Goal: Transaction & Acquisition: Purchase product/service

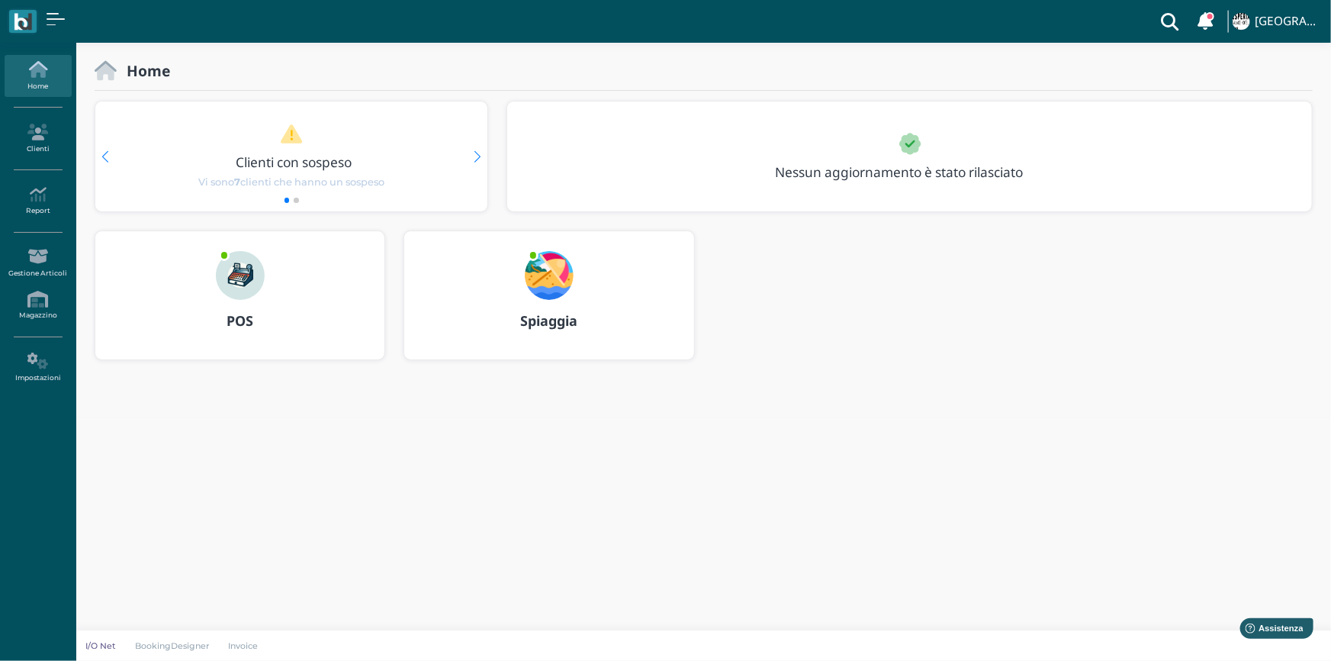
click at [244, 320] on b "POS" at bounding box center [240, 320] width 27 height 18
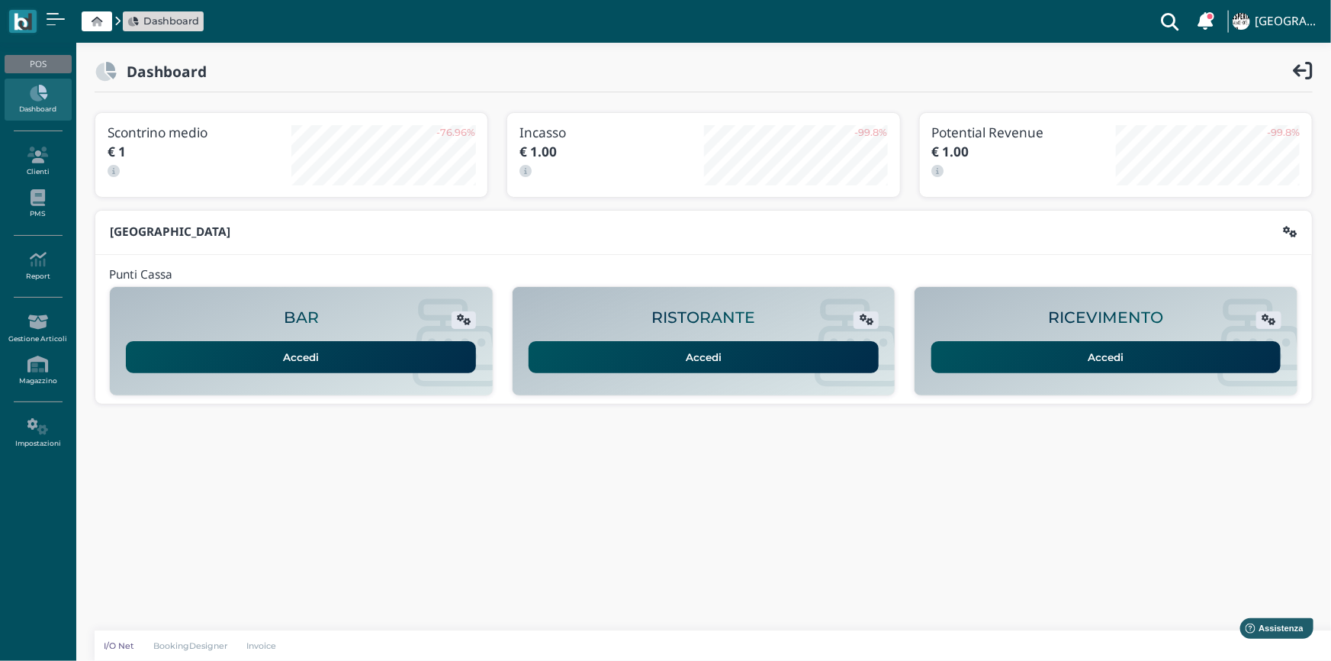
click at [1115, 355] on link "Accedi" at bounding box center [1106, 357] width 350 height 32
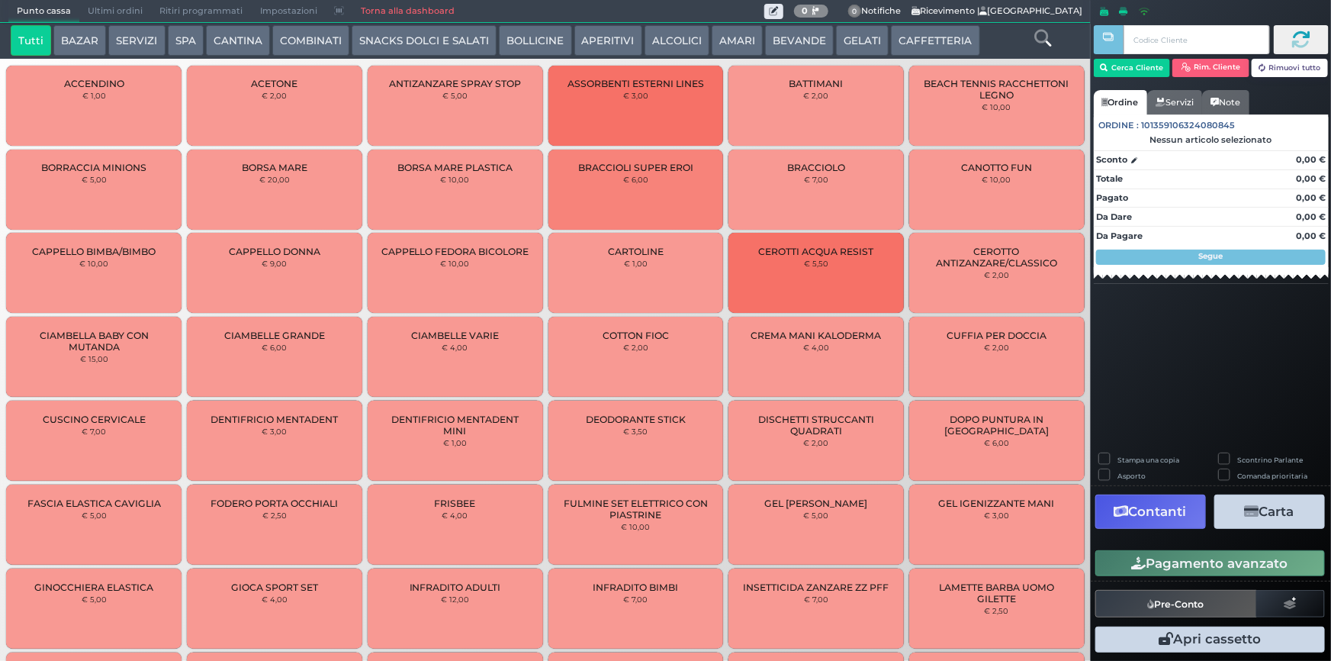
click at [932, 40] on button "CAFFETTERIA" at bounding box center [935, 40] width 88 height 31
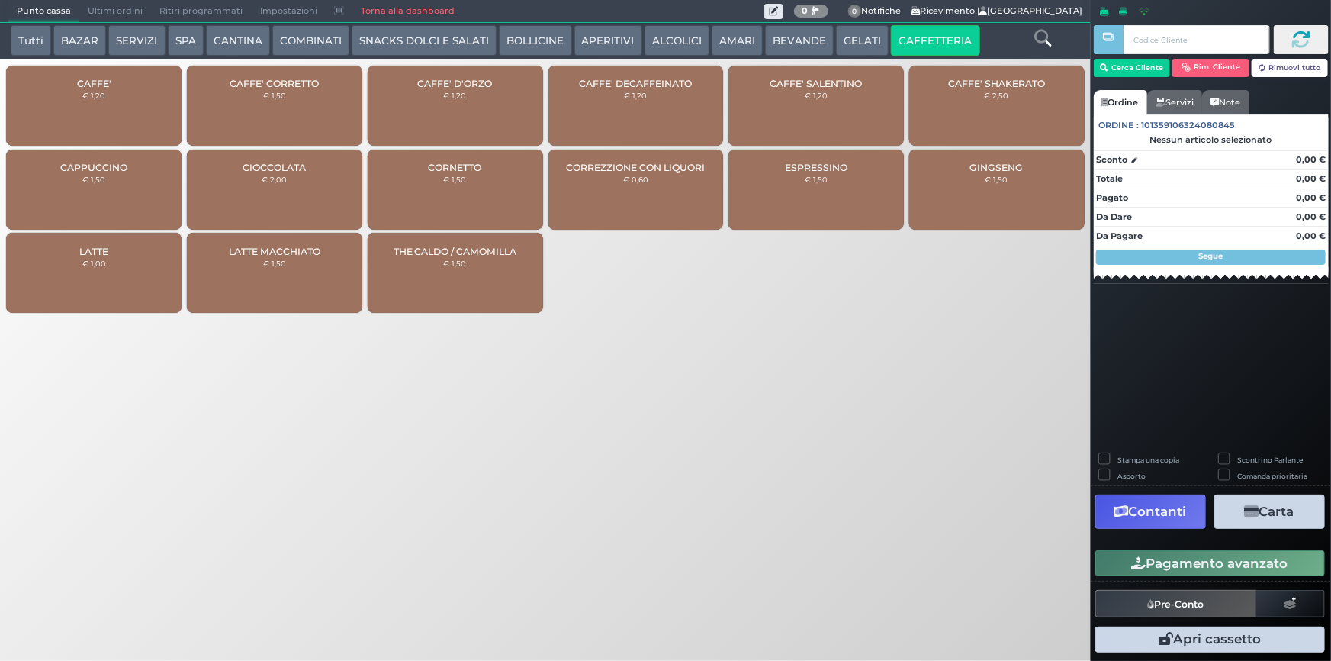
click at [108, 175] on div "CAPPUCCINO € 1,50" at bounding box center [93, 190] width 175 height 80
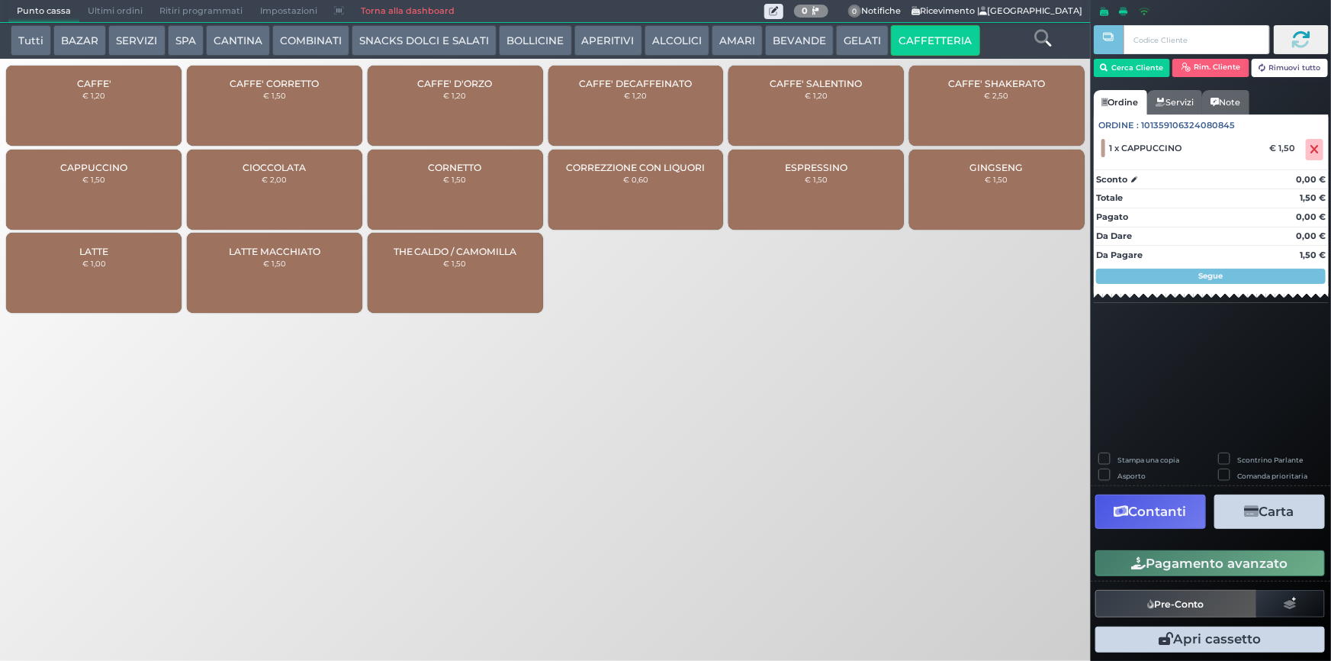
click at [108, 175] on div "CAPPUCCINO € 1,50" at bounding box center [93, 190] width 175 height 80
click at [1117, 463] on label "Stampa una copia" at bounding box center [1148, 460] width 62 height 10
checkbox input "true"
click at [1162, 507] on button "Contanti" at bounding box center [1150, 511] width 111 height 34
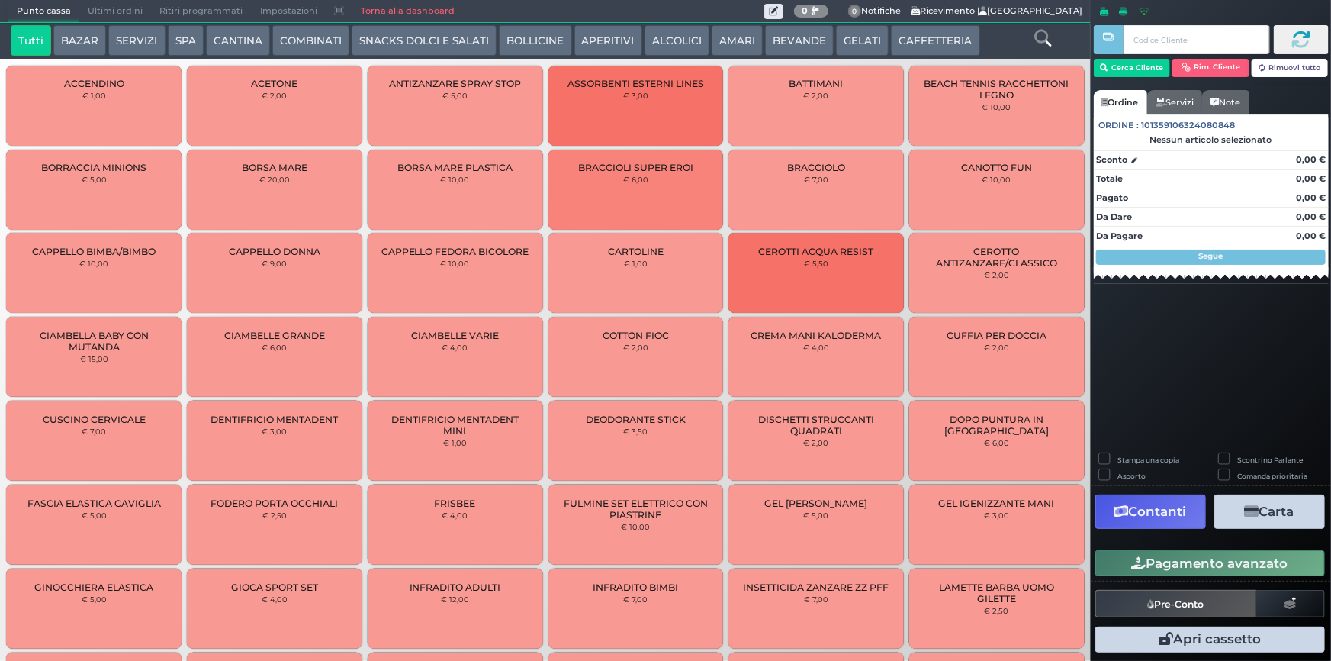
click at [105, 12] on span "Ultimi ordini" at bounding box center [115, 11] width 72 height 21
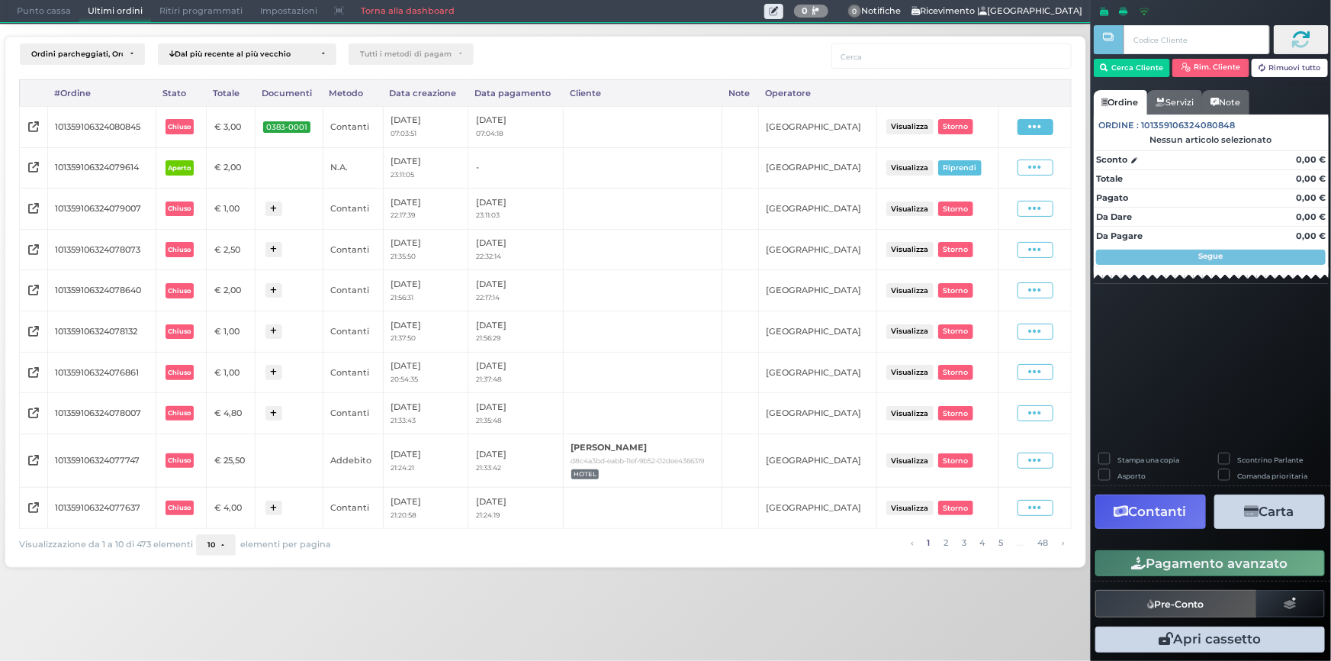
click at [1024, 127] on span at bounding box center [1036, 127] width 36 height 16
click at [998, 164] on span "Ristampa Pre-Conto" at bounding box center [1001, 171] width 63 height 26
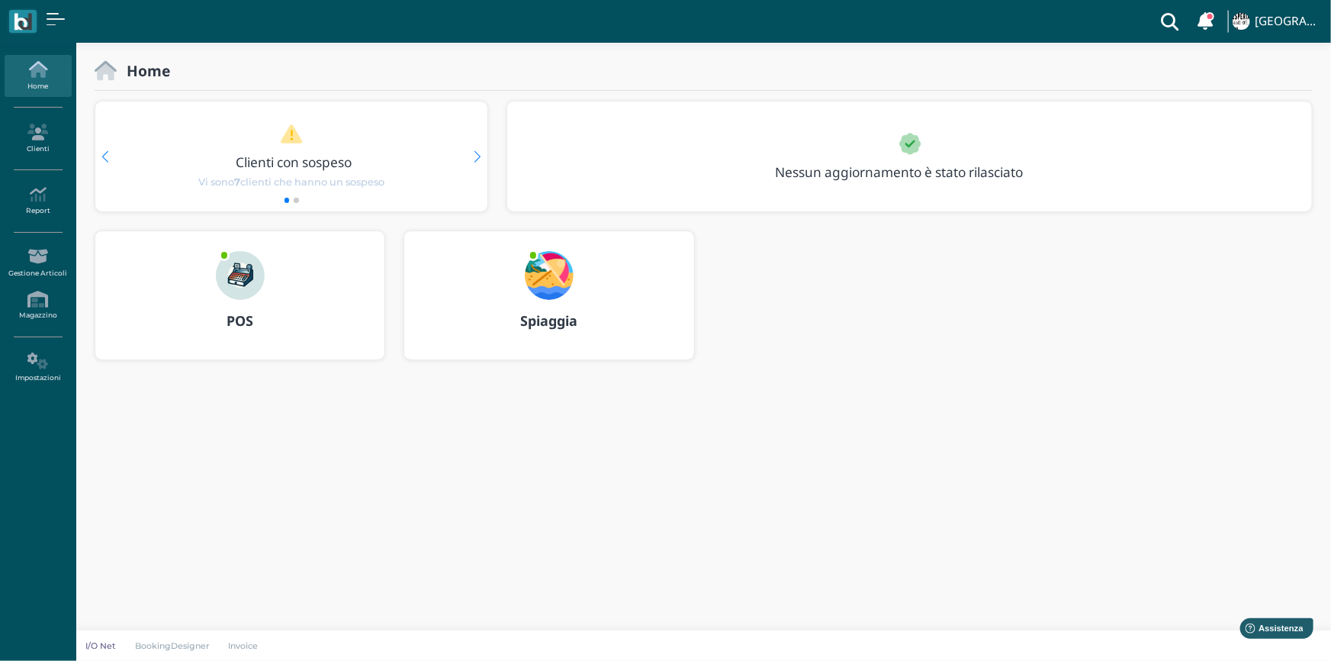
click at [230, 271] on img at bounding box center [240, 275] width 49 height 49
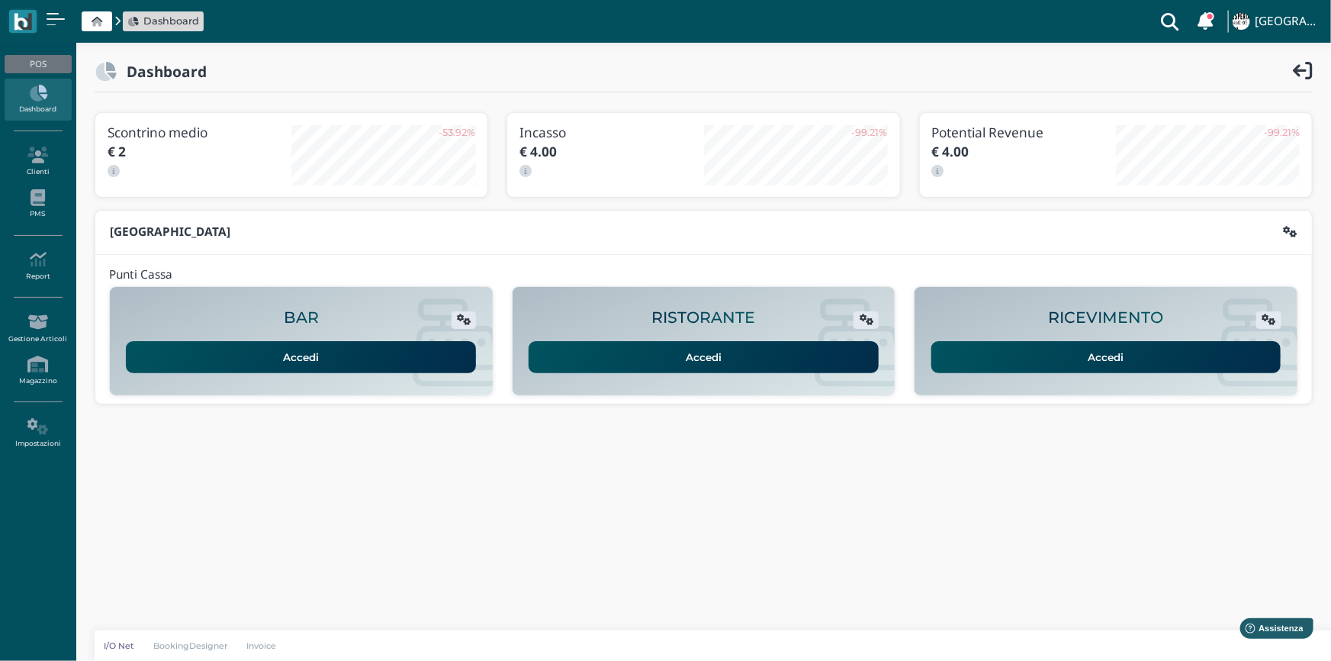
click at [1108, 350] on link "Accedi" at bounding box center [1106, 357] width 350 height 32
